Goal: Information Seeking & Learning: Learn about a topic

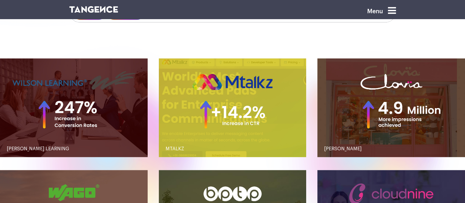
scroll to position [550, 0]
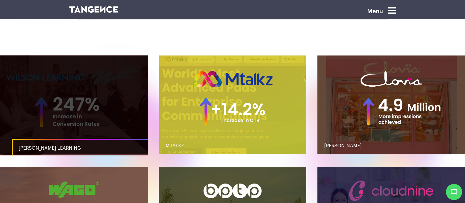
click at [114, 100] on link "button" at bounding box center [74, 104] width 148 height 98
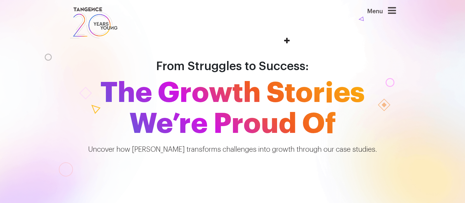
scroll to position [550, 0]
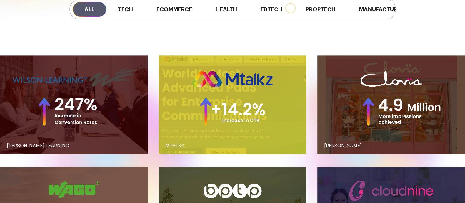
click at [213, 107] on link "button" at bounding box center [233, 104] width 148 height 98
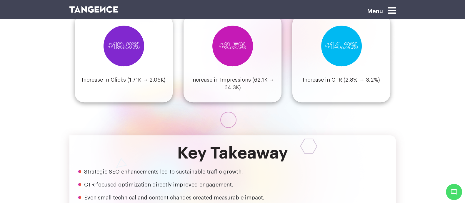
scroll to position [676, 0]
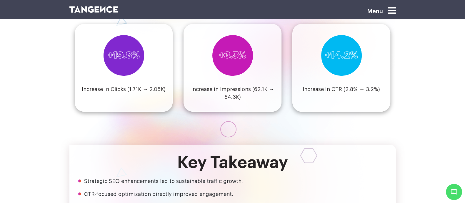
click at [243, 124] on section "Results That Mattered +19.8% Increase in Clicks (1.71K → 2.05K) +3.5% Increase …" at bounding box center [232, 68] width 465 height 151
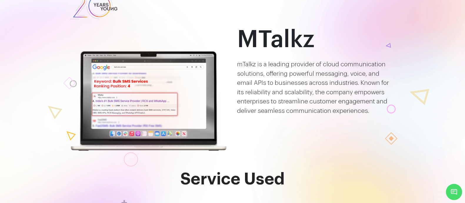
scroll to position [0, 0]
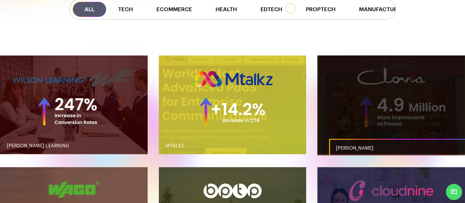
click at [336, 139] on link "CLOVIA" at bounding box center [403, 148] width 148 height 19
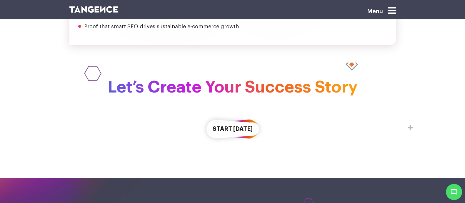
scroll to position [1031, 0]
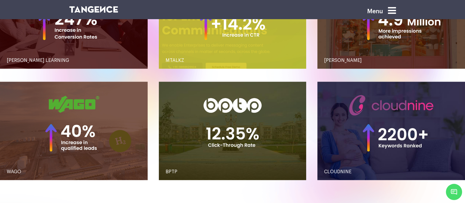
scroll to position [636, 0]
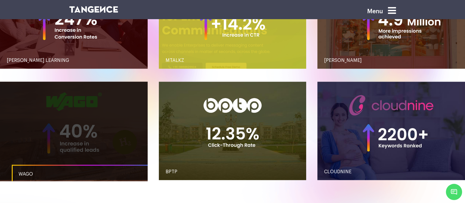
click at [119, 141] on link "button" at bounding box center [74, 131] width 148 height 98
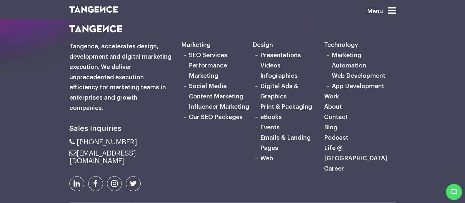
scroll to position [1402, 0]
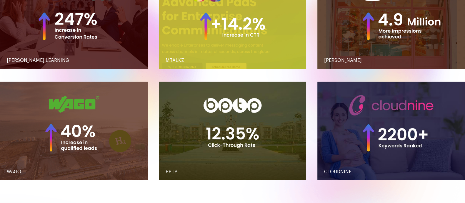
click at [242, 142] on link "button" at bounding box center [233, 131] width 148 height 98
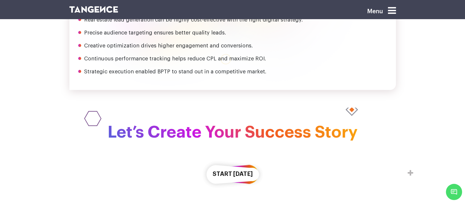
scroll to position [911, 0]
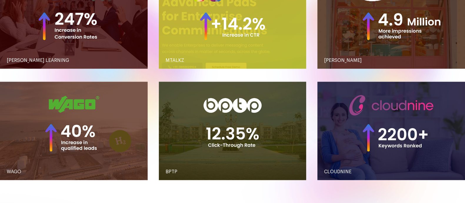
click at [372, 133] on link "button" at bounding box center [392, 131] width 148 height 98
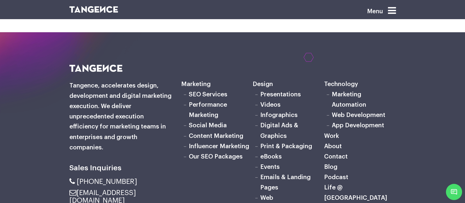
scroll to position [1259, 0]
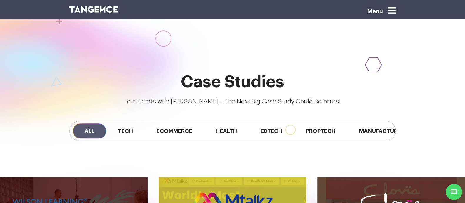
scroll to position [426, 0]
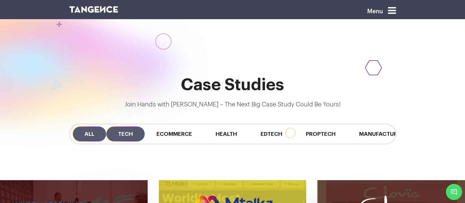
click at [111, 129] on span "Tech" at bounding box center [125, 133] width 39 height 15
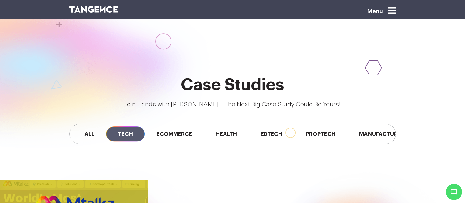
scroll to position [508, 0]
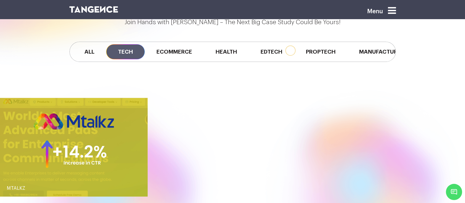
click at [127, 160] on link "button" at bounding box center [74, 147] width 148 height 98
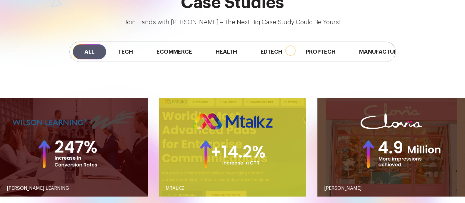
click at [163, 47] on span "Ecommerce" at bounding box center [174, 51] width 59 height 15
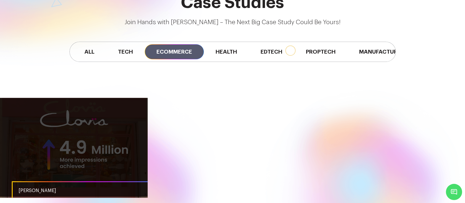
click at [116, 132] on link "button" at bounding box center [74, 147] width 148 height 98
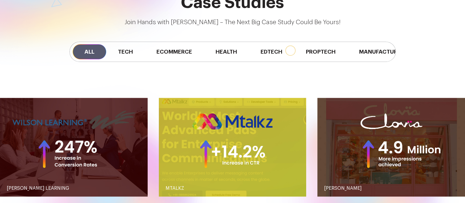
click at [214, 55] on span "Health" at bounding box center [226, 51] width 45 height 15
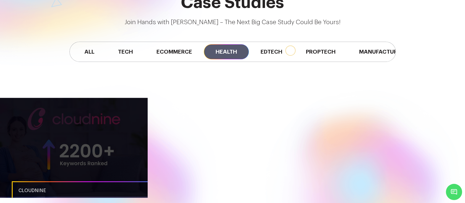
click at [126, 126] on link "button" at bounding box center [74, 147] width 148 height 98
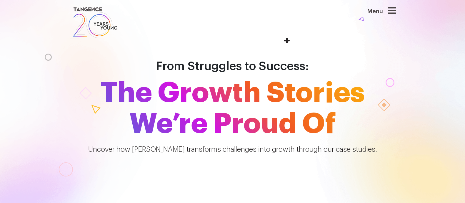
scroll to position [508, 0]
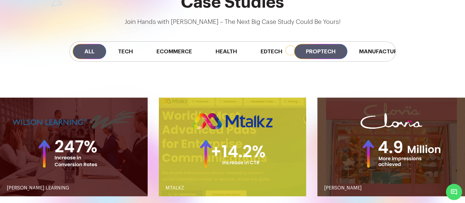
click at [314, 47] on span "Proptech" at bounding box center [320, 51] width 53 height 15
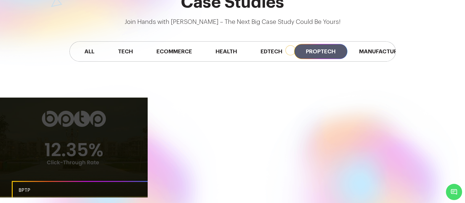
click at [90, 153] on link "button" at bounding box center [74, 146] width 148 height 98
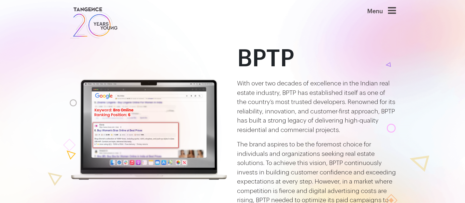
scroll to position [0, 0]
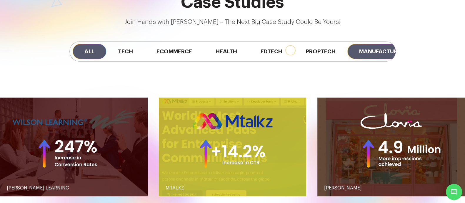
click at [371, 57] on span "Manufacturing" at bounding box center [384, 51] width 72 height 15
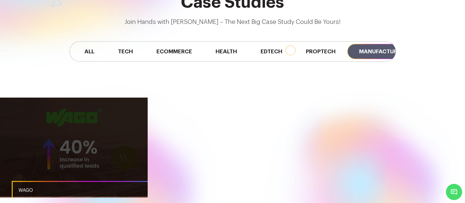
click at [93, 134] on link "button" at bounding box center [74, 146] width 148 height 98
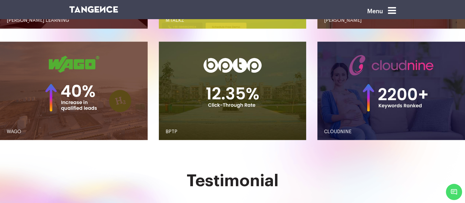
scroll to position [675, 0]
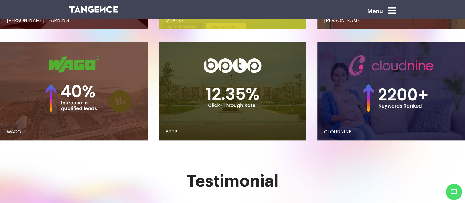
click at [381, 53] on link "button" at bounding box center [392, 91] width 148 height 98
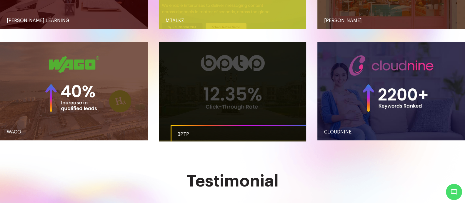
click at [248, 71] on link "button" at bounding box center [233, 91] width 148 height 98
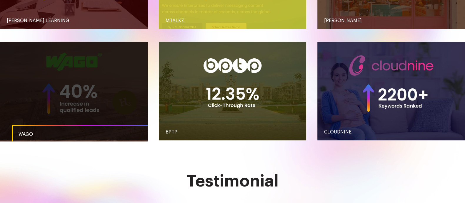
drag, startPoint x: 0, startPoint y: 0, endPoint x: 127, endPoint y: 92, distance: 156.9
click at [127, 92] on link "button" at bounding box center [74, 91] width 148 height 98
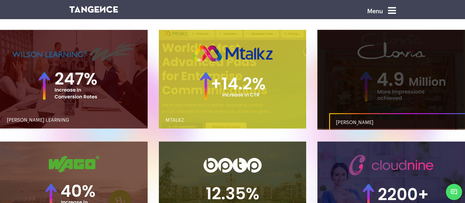
drag, startPoint x: 0, startPoint y: 0, endPoint x: 357, endPoint y: 66, distance: 362.8
click at [357, 66] on link "button" at bounding box center [392, 79] width 148 height 98
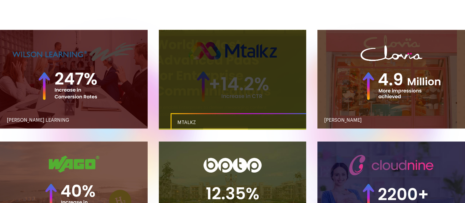
drag, startPoint x: 0, startPoint y: 0, endPoint x: 231, endPoint y: 54, distance: 237.4
click at [231, 54] on link "button" at bounding box center [233, 79] width 148 height 98
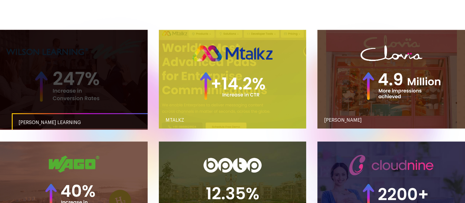
click at [131, 78] on link "button" at bounding box center [74, 79] width 148 height 98
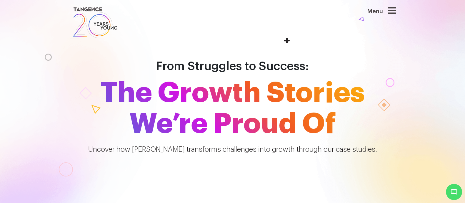
click at [396, 12] on icon at bounding box center [392, 10] width 8 height 9
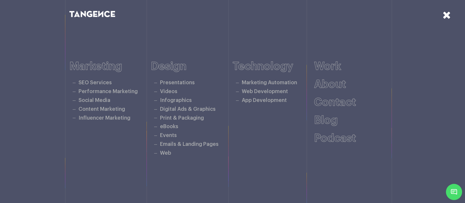
click at [343, 156] on div "Work About Contact Blog Podcast" at bounding box center [355, 108] width 82 height 97
click at [448, 19] on icon at bounding box center [447, 15] width 8 height 10
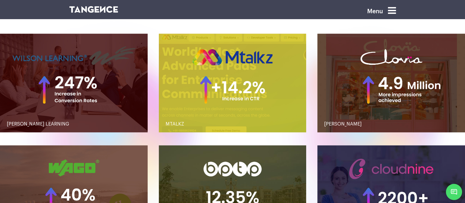
scroll to position [571, 0]
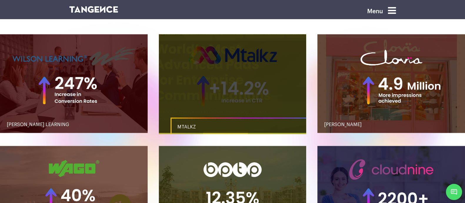
click at [121, 108] on link "button" at bounding box center [233, 83] width 148 height 98
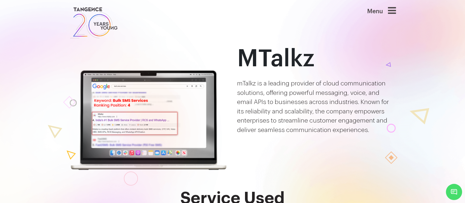
click at [194, 39] on div at bounding box center [65, 168] width 325 height 386
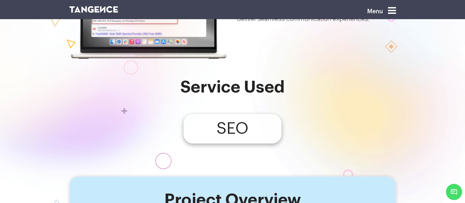
scroll to position [68, 0]
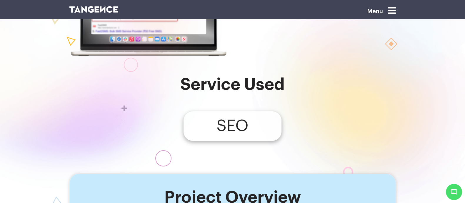
click at [240, 130] on h4 "SEO" at bounding box center [233, 126] width 32 height 8
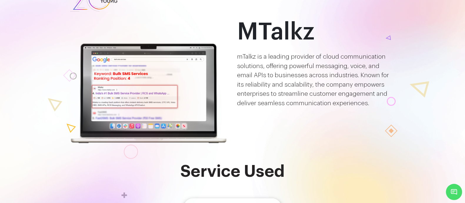
scroll to position [0, 0]
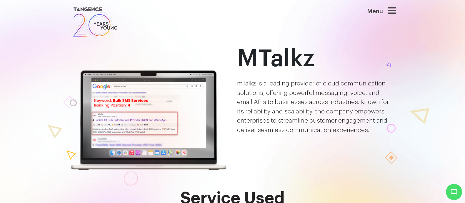
click at [418, 3] on header "Menu" at bounding box center [232, 23] width 465 height 46
click at [396, 9] on icon at bounding box center [392, 10] width 8 height 9
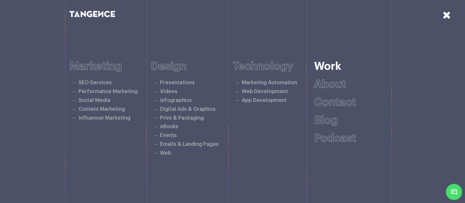
click at [342, 67] on link "Work" at bounding box center [327, 66] width 27 height 11
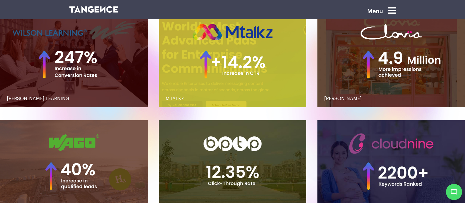
scroll to position [599, 0]
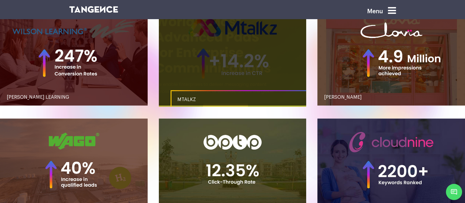
click at [208, 88] on link "button" at bounding box center [233, 56] width 148 height 98
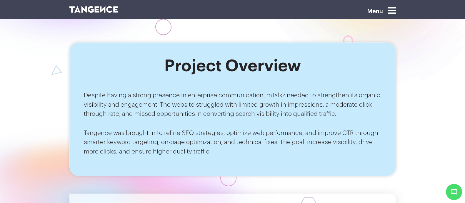
scroll to position [203, 0]
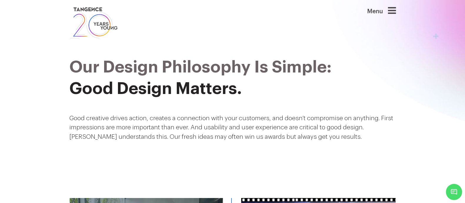
click at [396, 9] on icon at bounding box center [392, 10] width 8 height 9
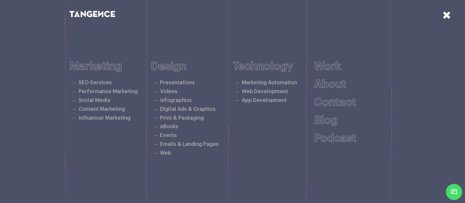
click at [448, 15] on icon at bounding box center [447, 15] width 8 height 10
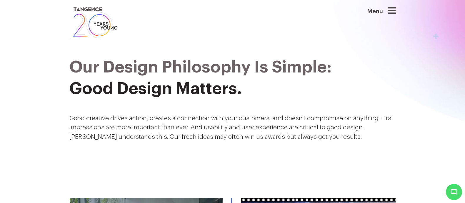
click at [84, 23] on img at bounding box center [93, 23] width 49 height 34
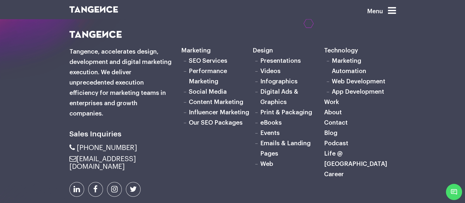
scroll to position [1838, 0]
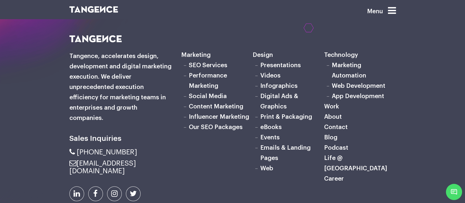
click at [200, 68] on link "SEO Services" at bounding box center [208, 65] width 39 height 6
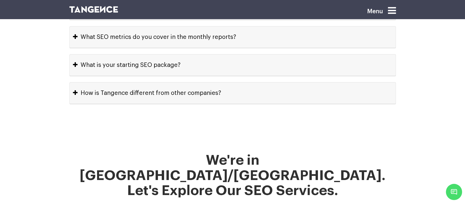
scroll to position [2905, 0]
